Goal: Navigation & Orientation: Find specific page/section

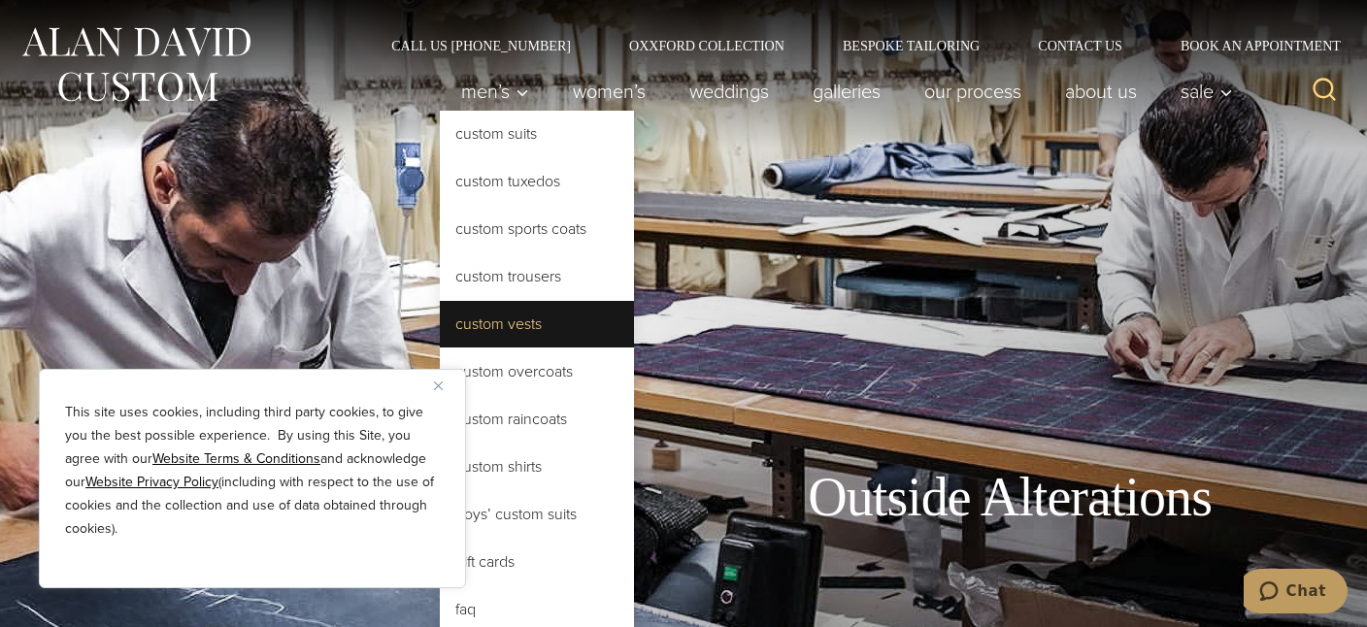
click at [519, 319] on link "Custom Vests" at bounding box center [537, 324] width 194 height 47
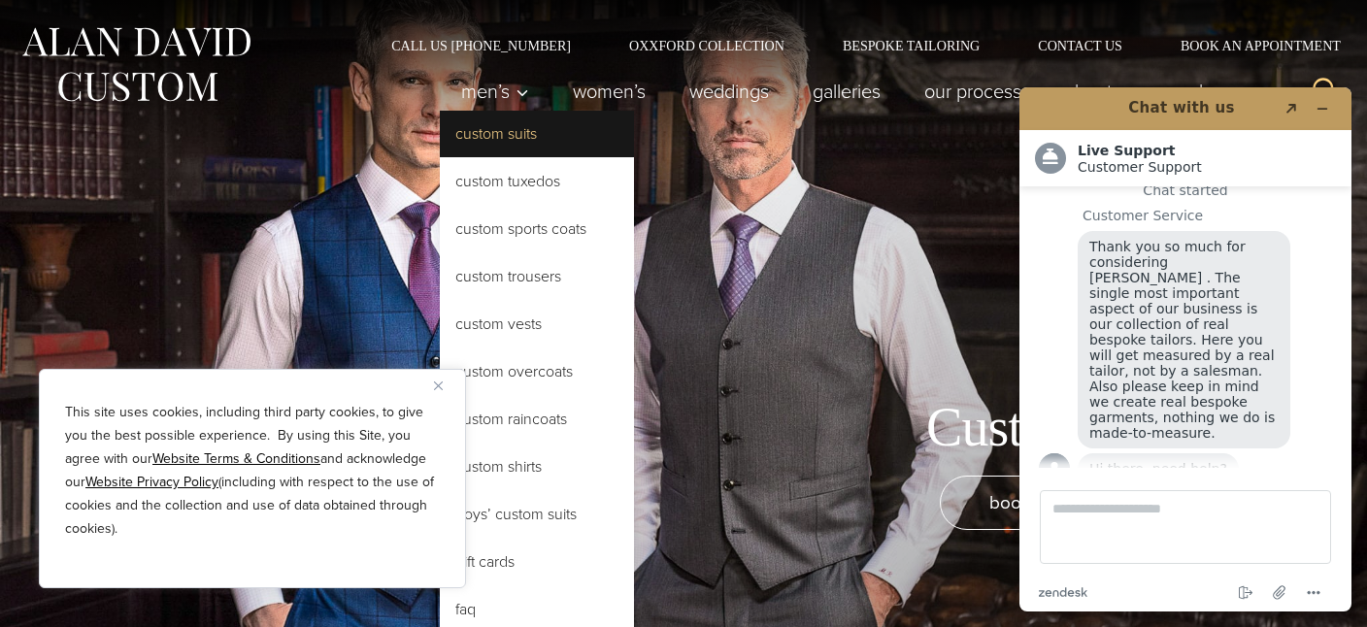
click at [490, 139] on link "Custom Suits" at bounding box center [537, 134] width 194 height 47
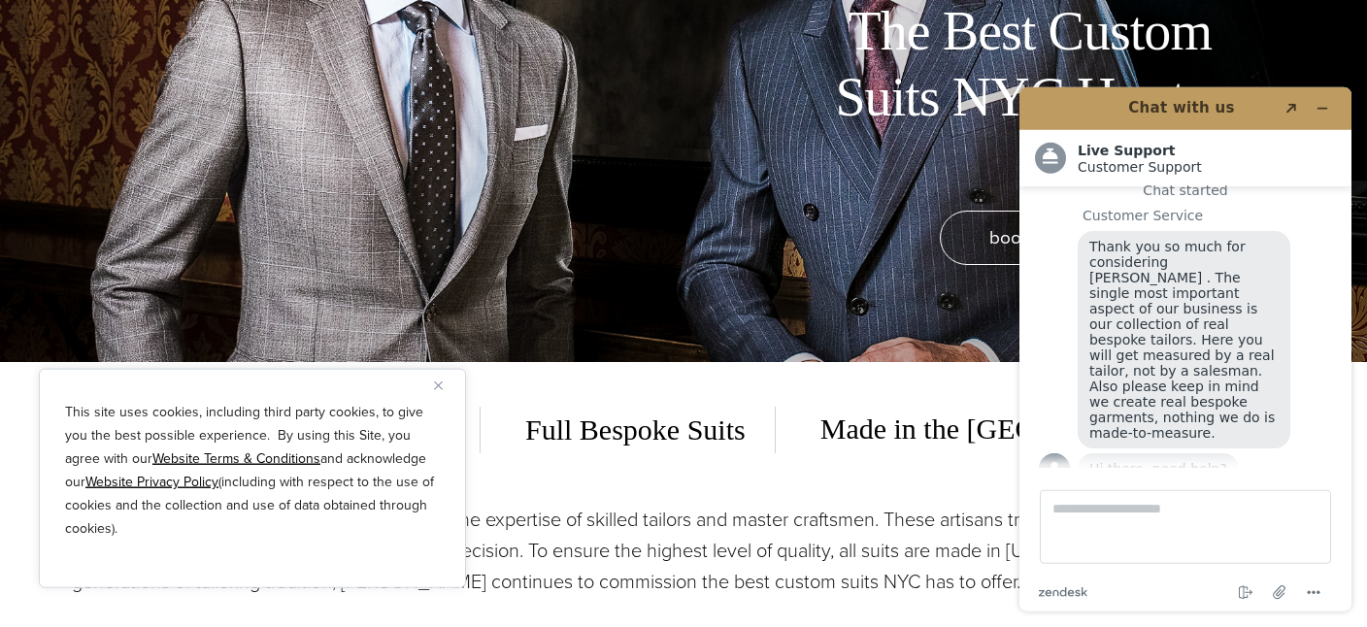
scroll to position [280, 0]
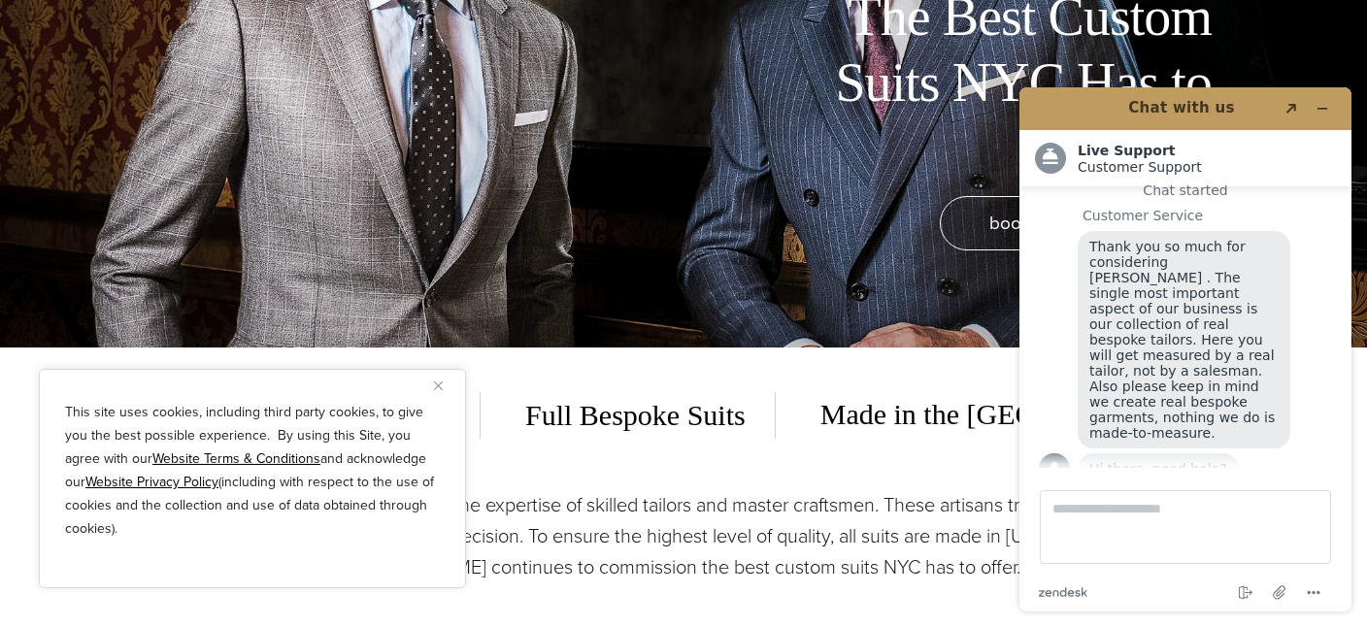
click at [439, 381] on img "Close" at bounding box center [438, 385] width 9 height 9
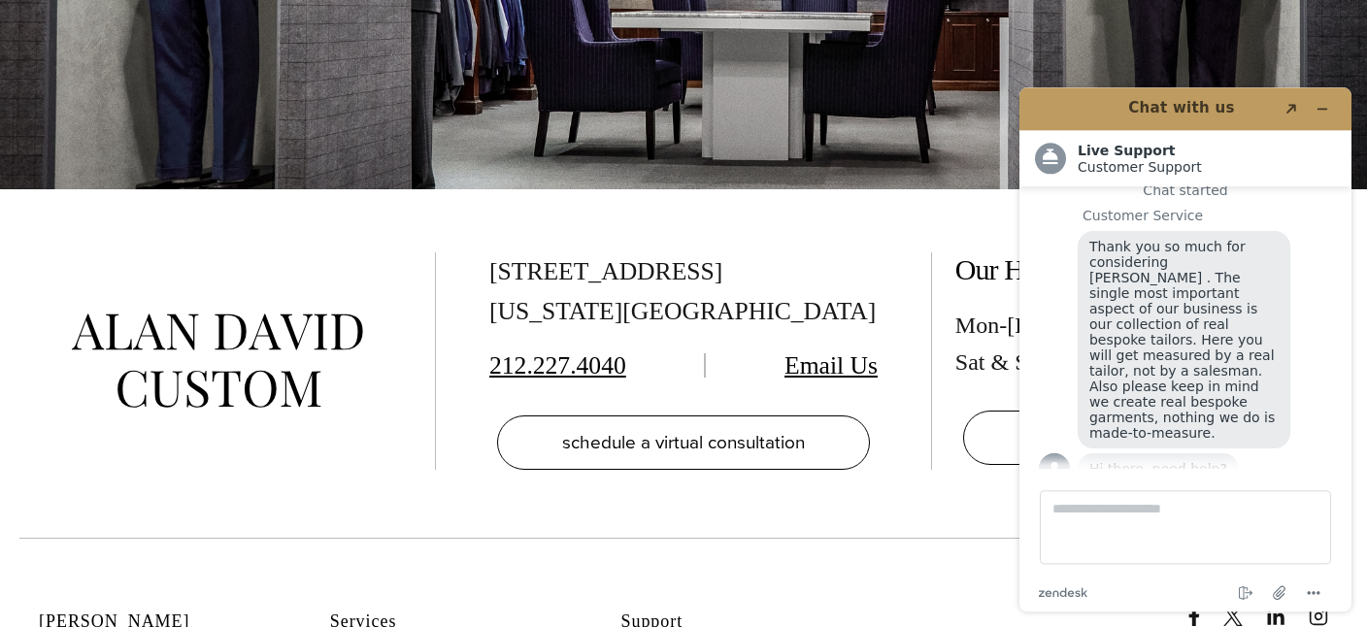
scroll to position [10449, 0]
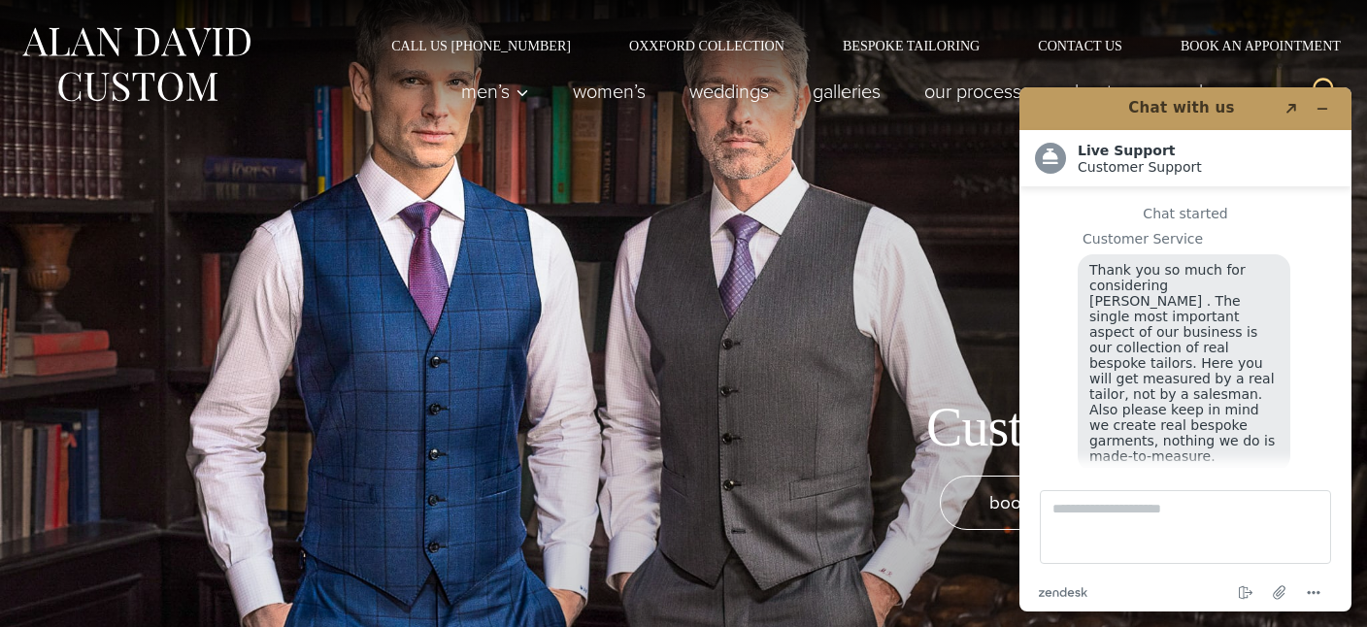
scroll to position [23, 0]
